Goal: Task Accomplishment & Management: Use online tool/utility

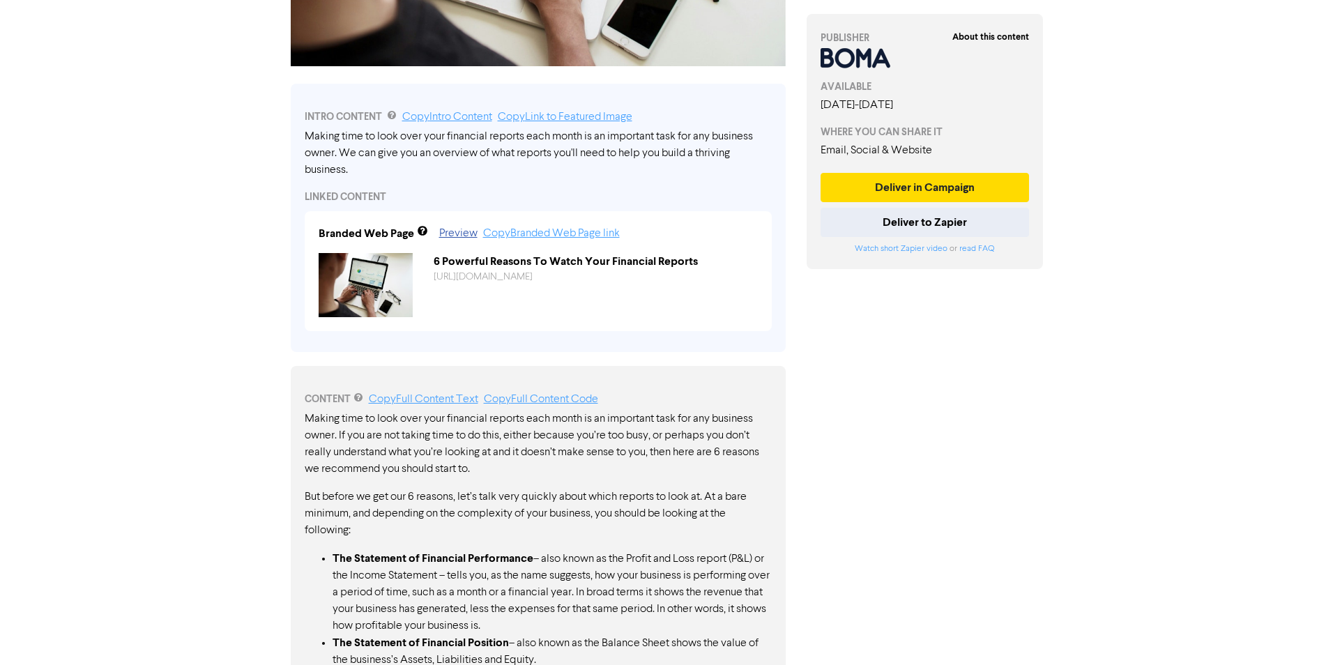
scroll to position [356, 0]
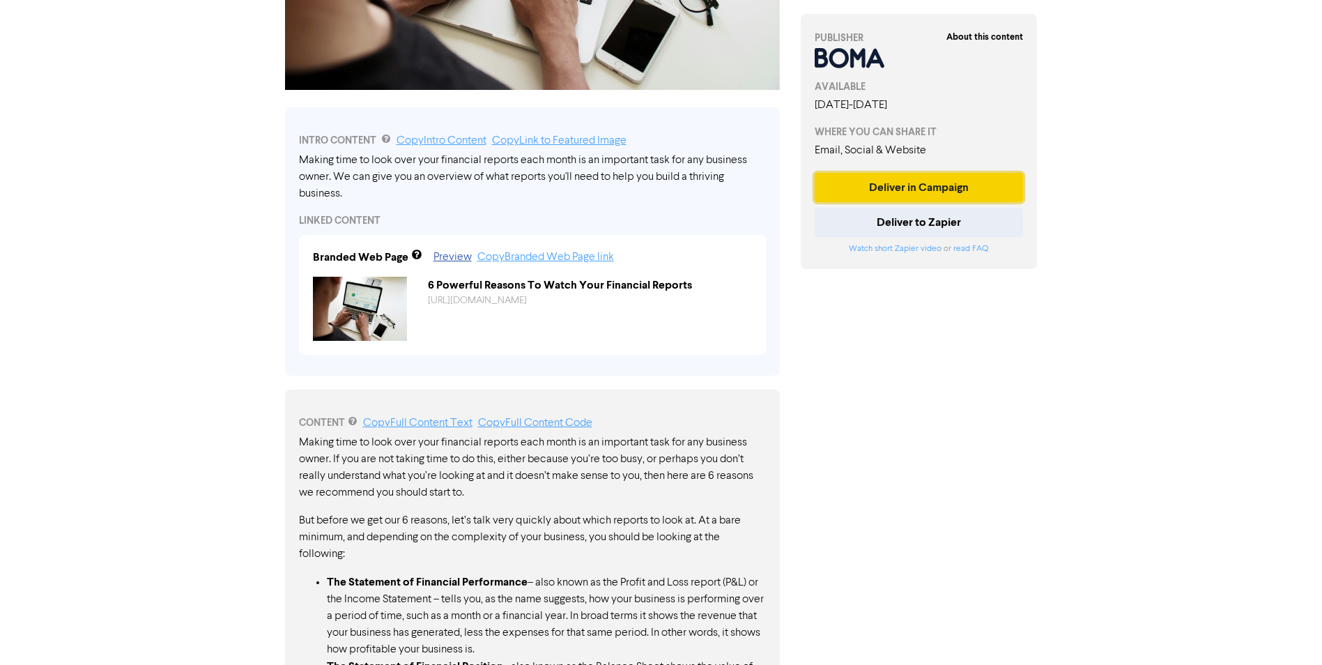
click at [882, 193] on button "Deliver in Campaign" at bounding box center [919, 187] width 209 height 29
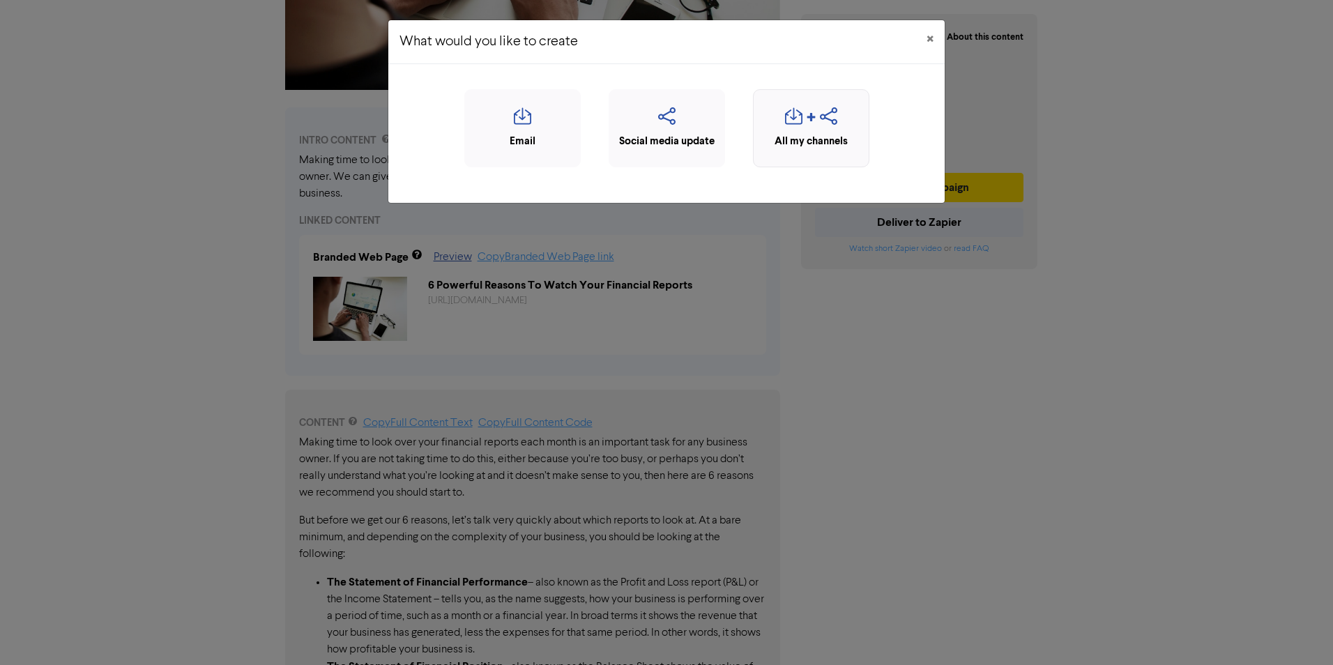
click at [783, 132] on div "button" at bounding box center [810, 120] width 101 height 26
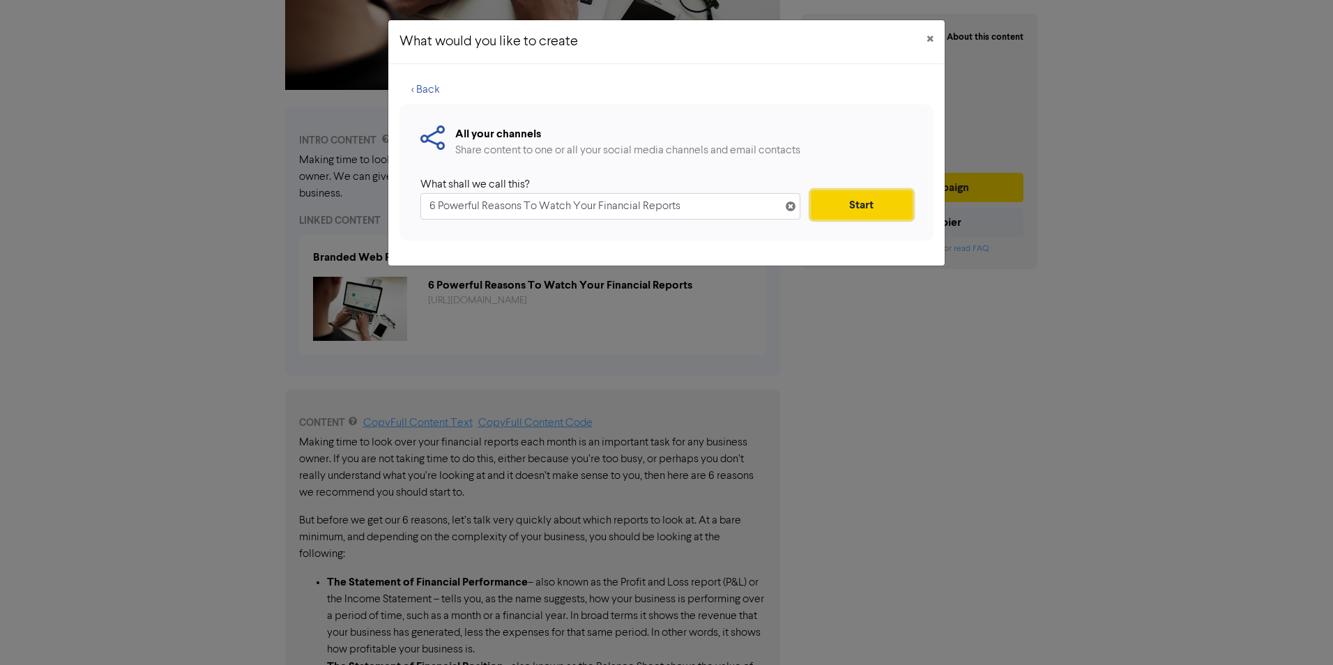
click at [847, 204] on button "Start" at bounding box center [862, 204] width 102 height 29
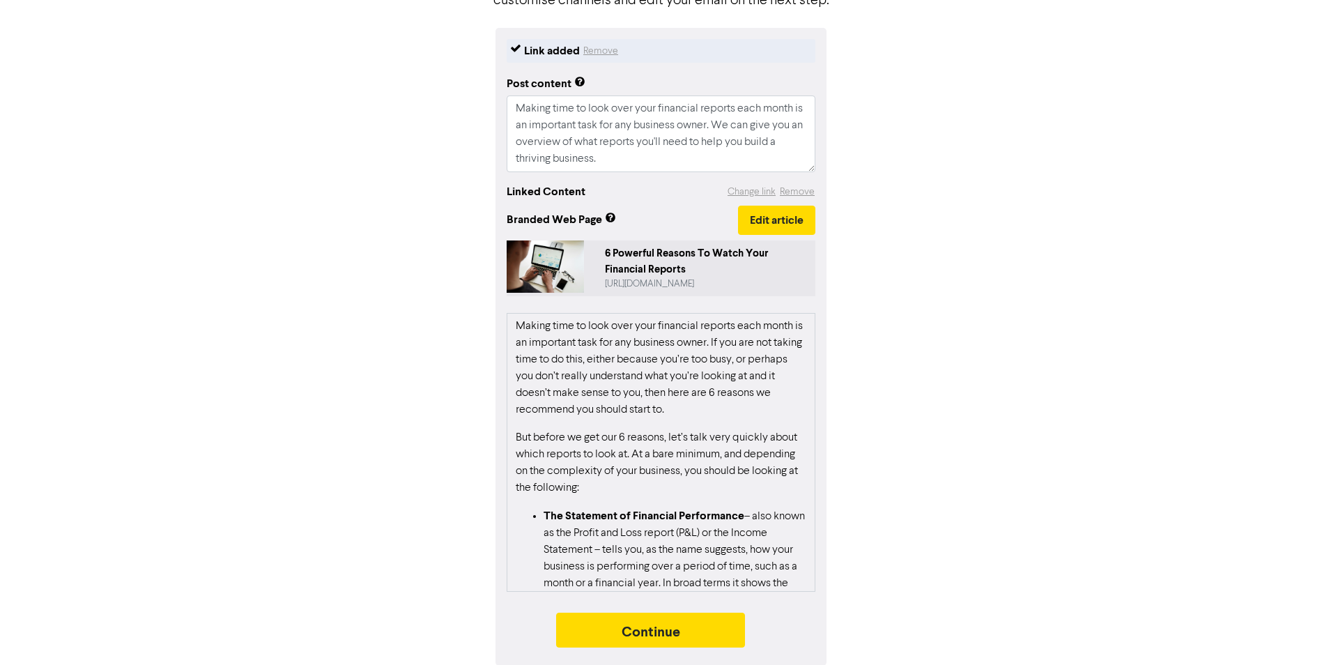
scroll to position [148, 0]
click at [618, 632] on button "Continue" at bounding box center [651, 629] width 190 height 35
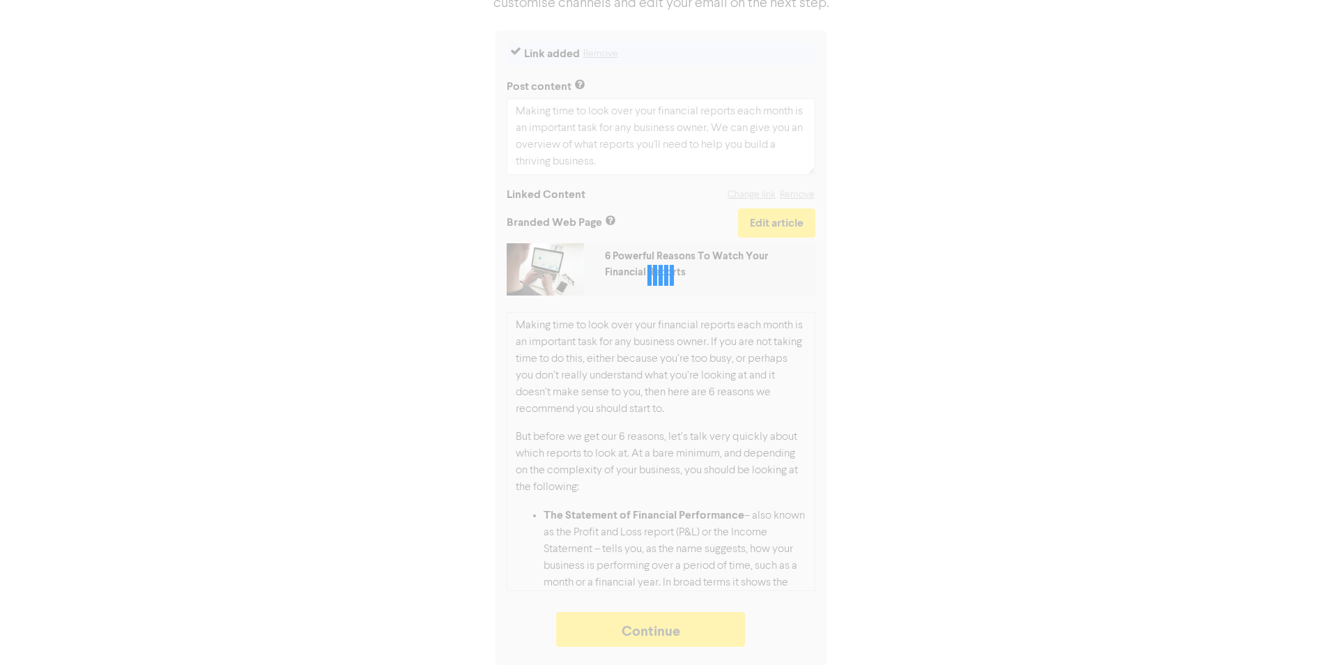
type textarea "x"
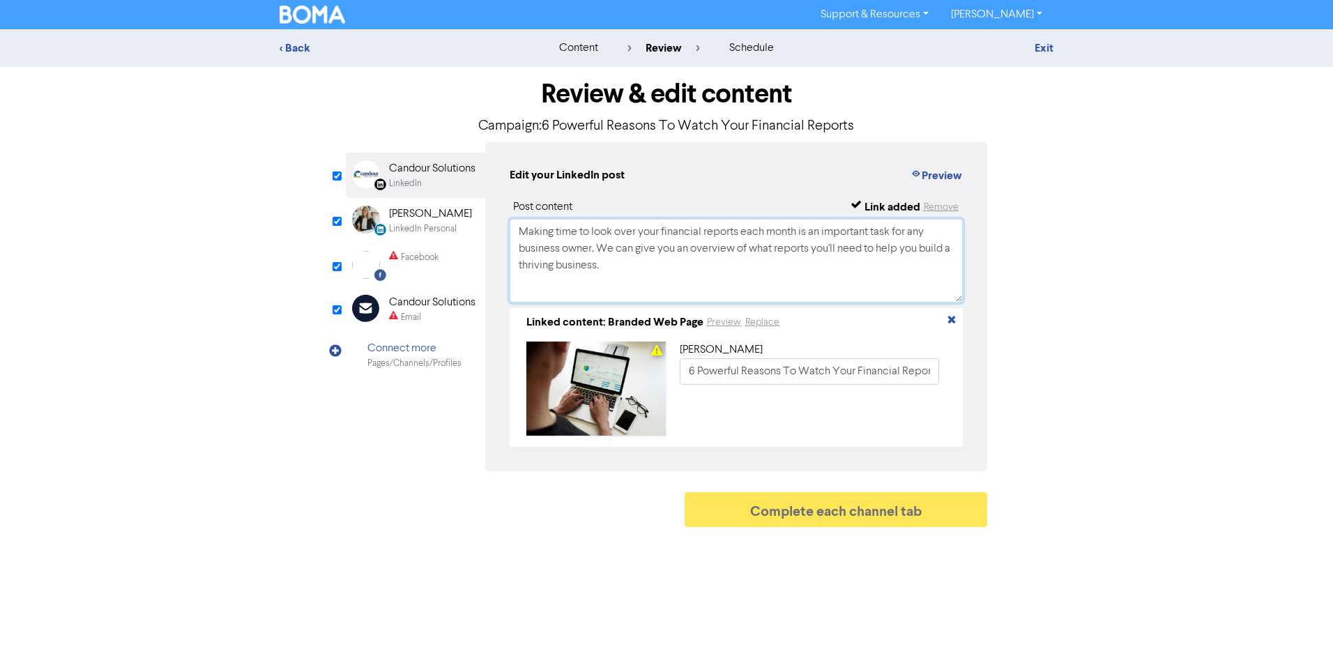
drag, startPoint x: 521, startPoint y: 233, endPoint x: 859, endPoint y: 266, distance: 339.6
click at [859, 266] on textarea "Making time to look over your financial reports each month is an important task…" at bounding box center [735, 261] width 453 height 84
click at [397, 219] on div "[PERSON_NAME]" at bounding box center [430, 214] width 83 height 17
click at [413, 259] on div "Facebook" at bounding box center [420, 257] width 38 height 13
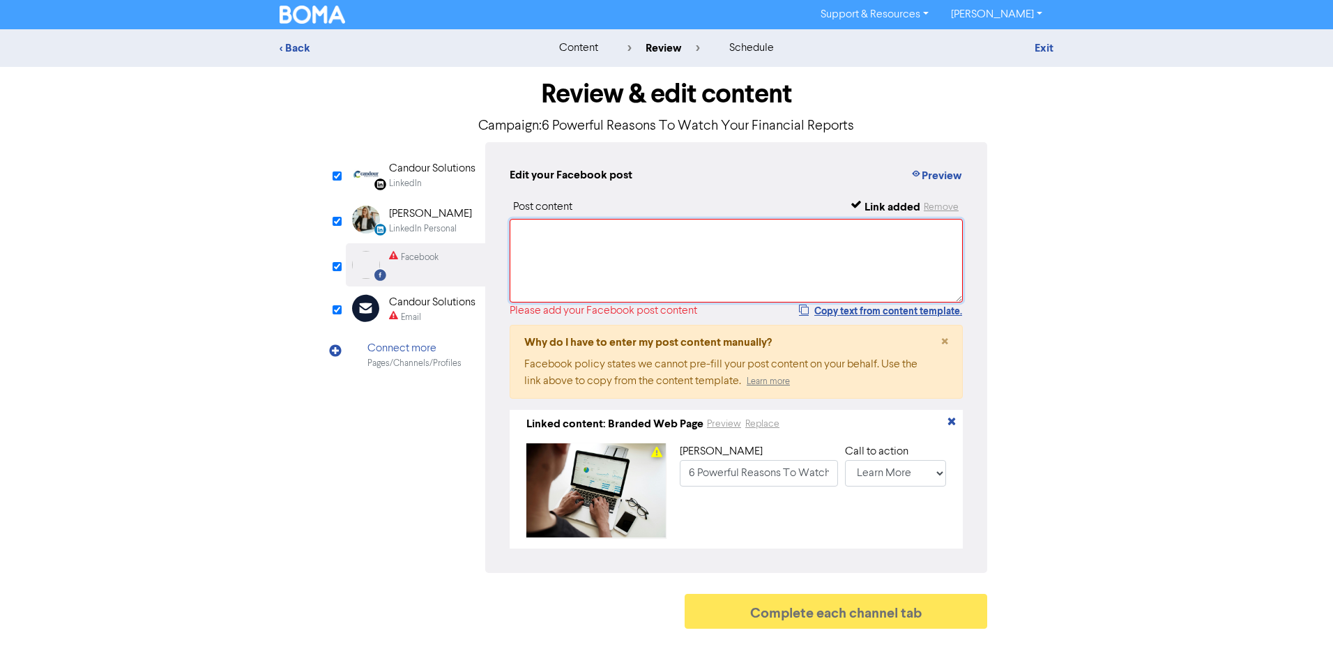
click at [542, 248] on textarea at bounding box center [735, 261] width 453 height 84
paste textarea "Making time to look over your financial reports each month is an important task…"
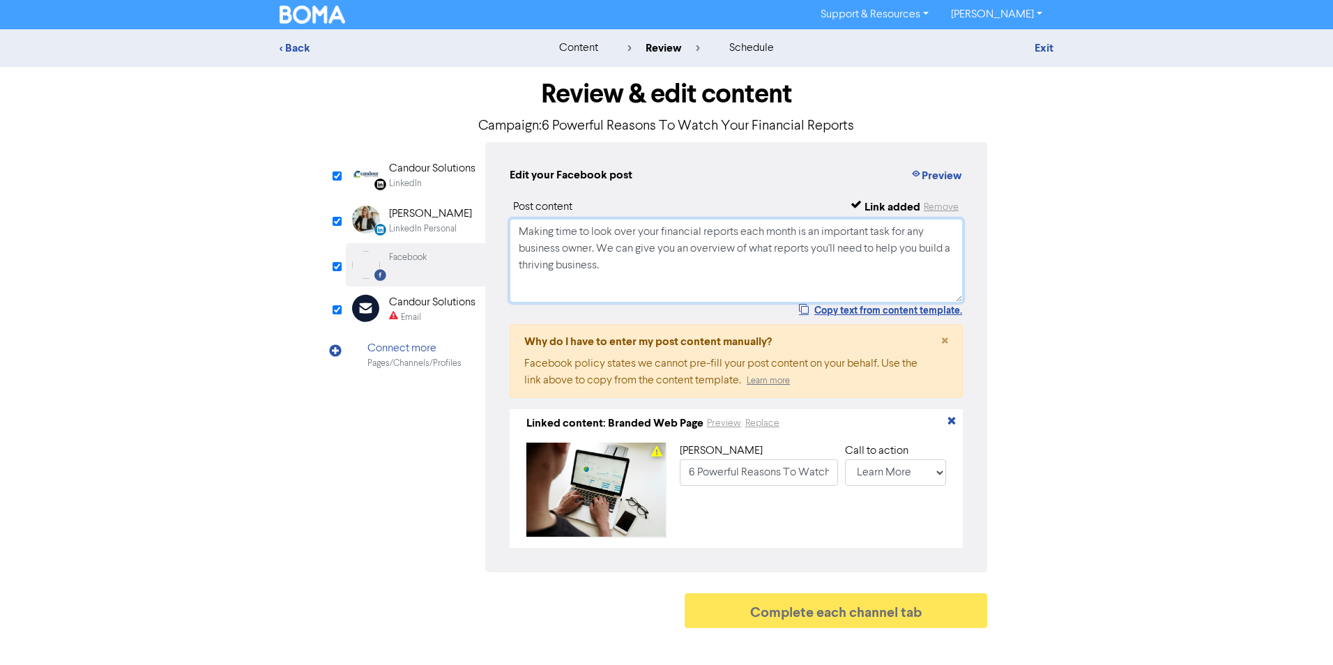
type textarea "Making time to look over your financial reports each month is an important task…"
click at [436, 316] on div "Email" at bounding box center [432, 317] width 86 height 13
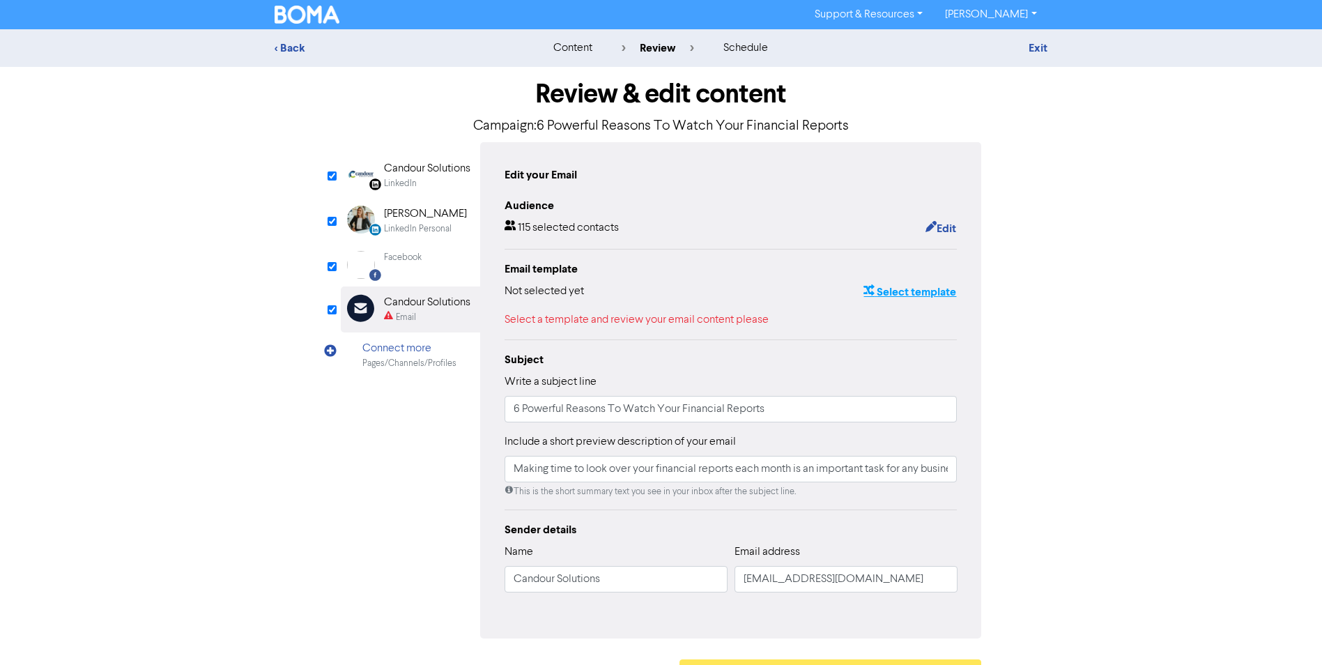
click at [915, 291] on button "Select template" at bounding box center [910, 292] width 94 height 18
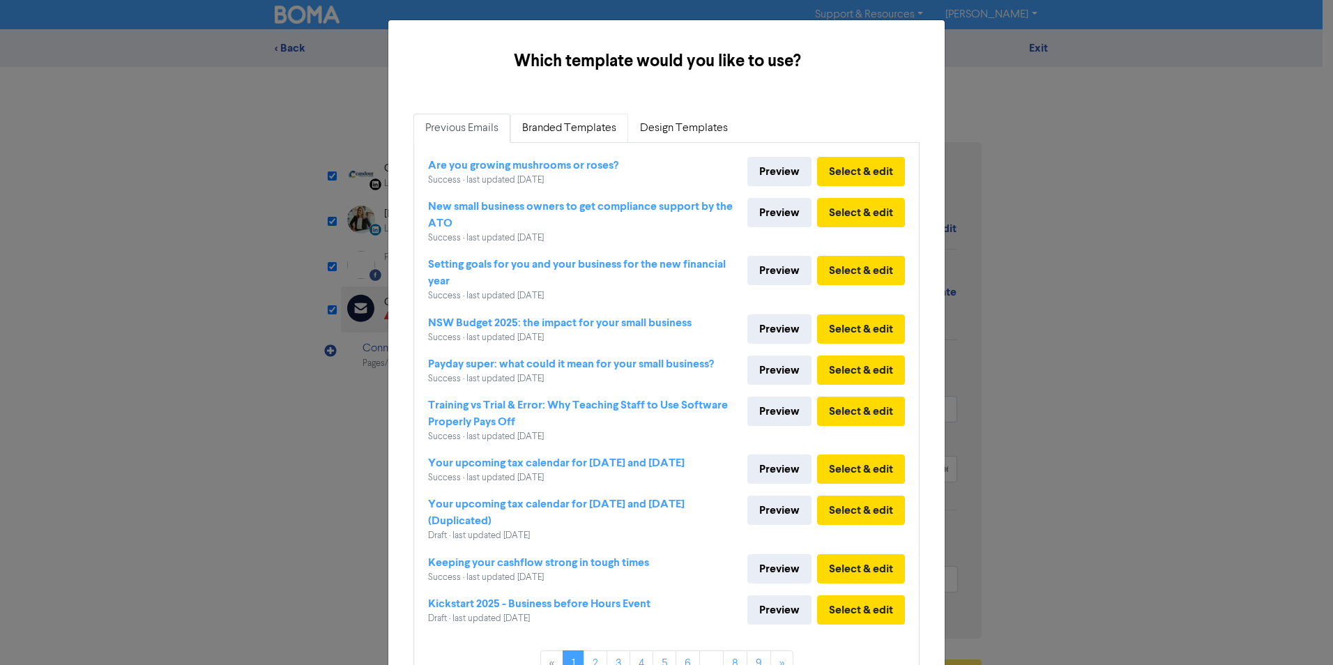
click at [546, 128] on link "Branded Templates" at bounding box center [569, 128] width 118 height 29
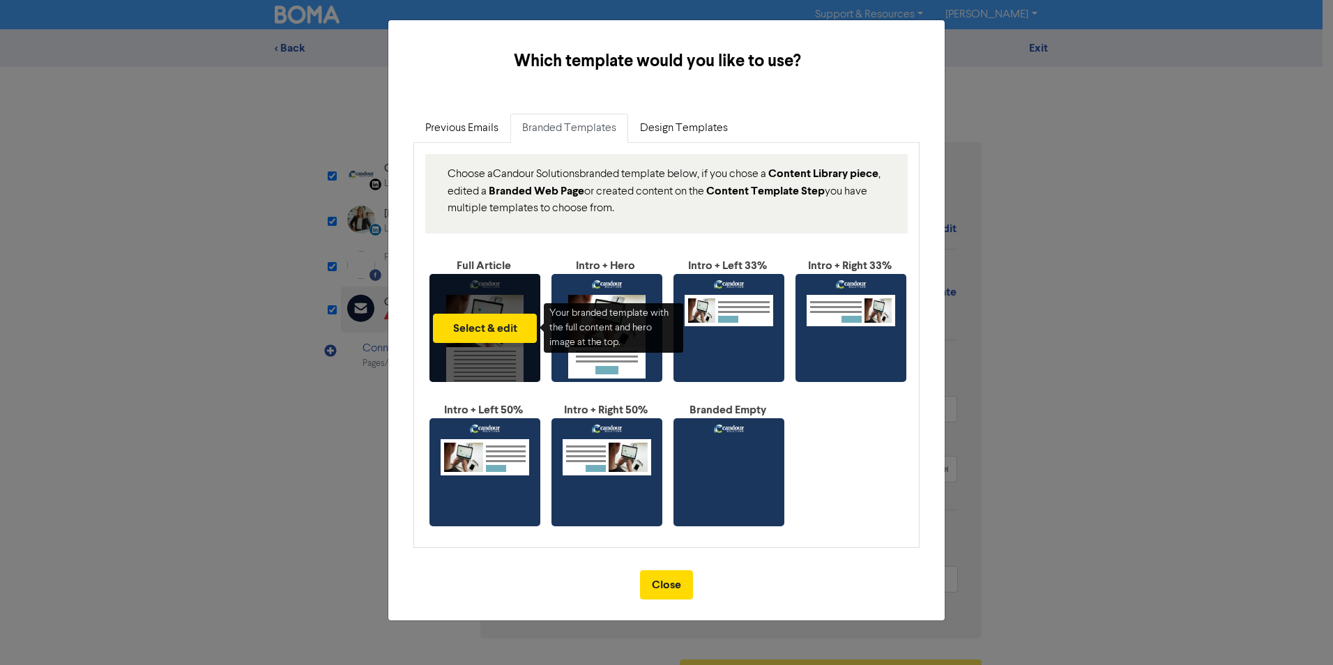
click at [474, 307] on div "Select & edit" at bounding box center [484, 328] width 111 height 108
click at [478, 322] on button "Select & edit" at bounding box center [485, 328] width 104 height 29
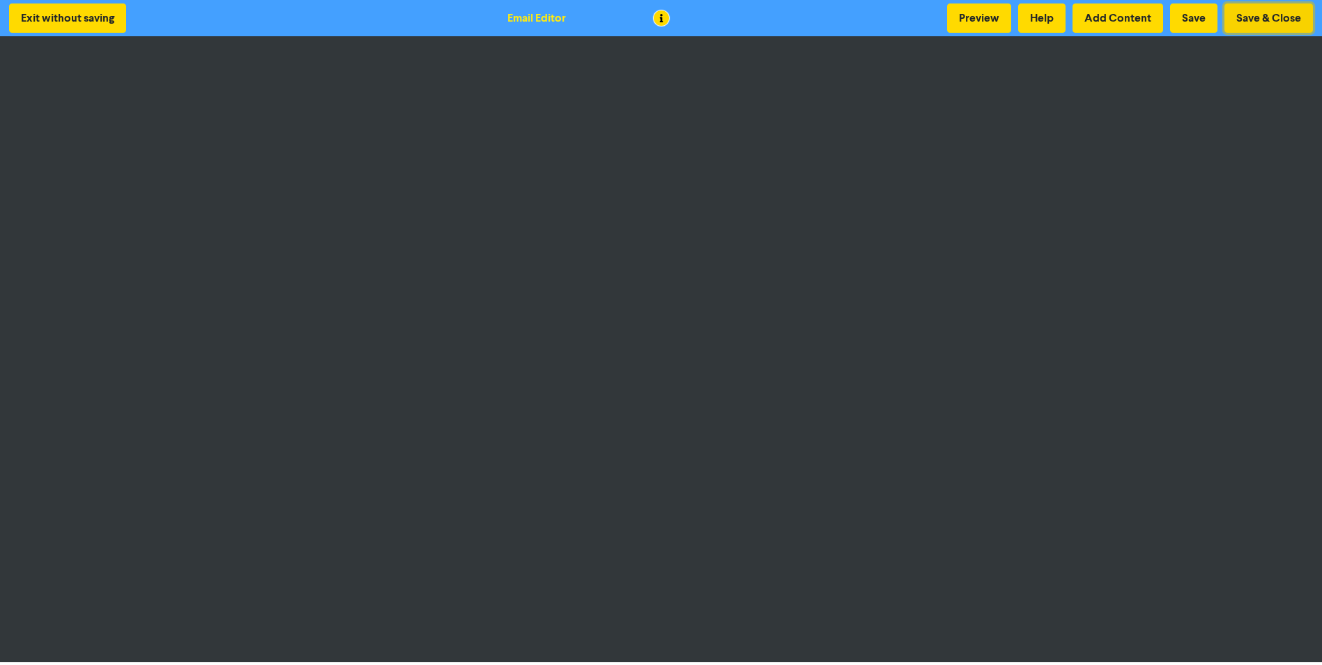
click at [1261, 22] on button "Save & Close" at bounding box center [1268, 17] width 89 height 29
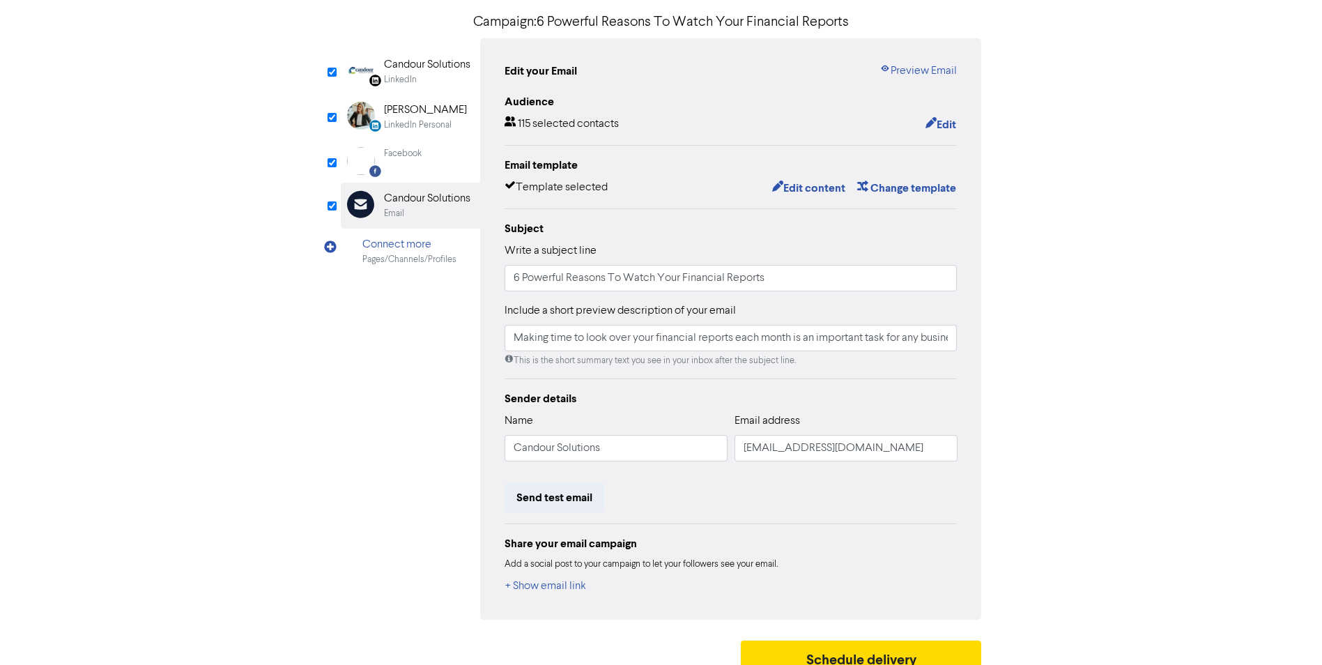
scroll to position [123, 0]
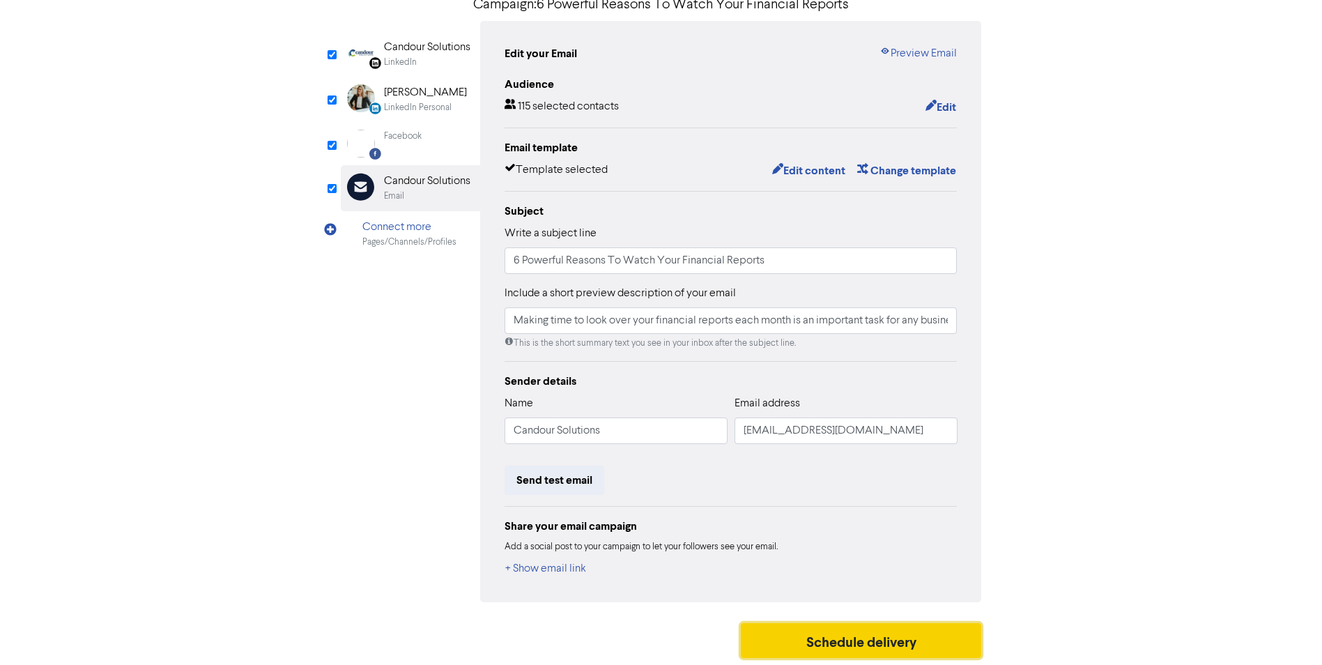
click at [836, 646] on button "Schedule delivery" at bounding box center [861, 640] width 241 height 35
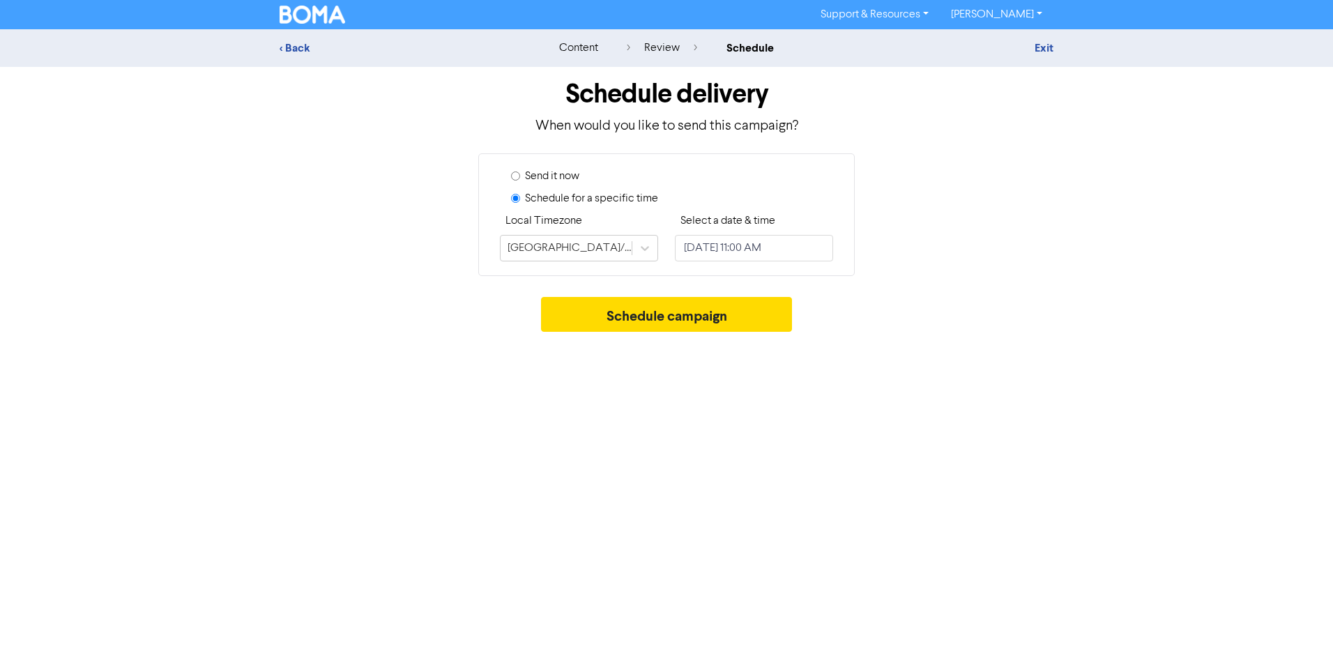
click at [742, 222] on label "Select a date & time" at bounding box center [727, 221] width 95 height 17
click at [668, 318] on button "Schedule campaign" at bounding box center [667, 314] width 252 height 35
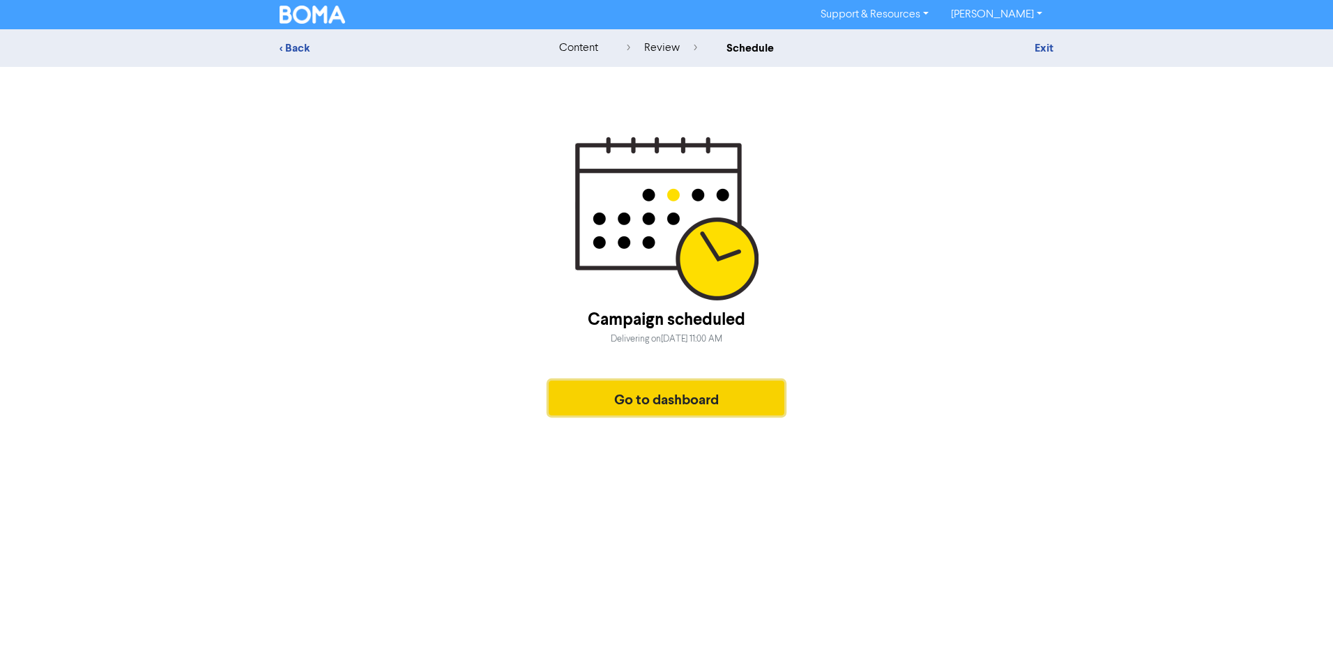
click at [660, 394] on button "Go to dashboard" at bounding box center [666, 398] width 236 height 35
